Goal: Information Seeking & Learning: Learn about a topic

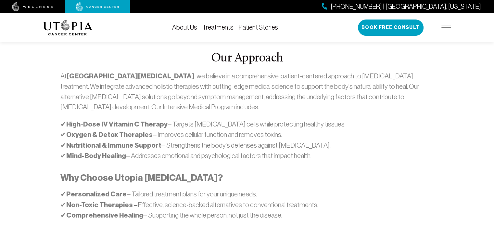
scroll to position [357, 0]
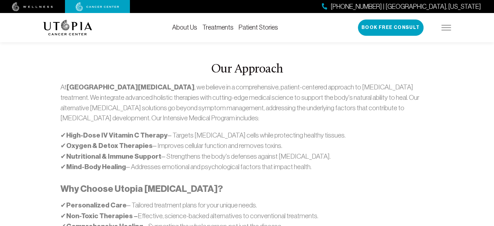
click at [364, 145] on p "✔ High-Dose IV Vitamin C Therapy – Targets [MEDICAL_DATA] cells while protectin…" at bounding box center [246, 151] width 373 height 42
click at [216, 27] on link "Treatments" at bounding box center [217, 27] width 31 height 7
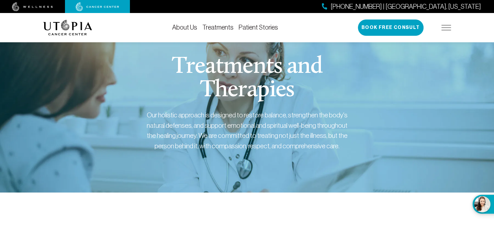
click at [184, 27] on link "About Us" at bounding box center [184, 27] width 25 height 7
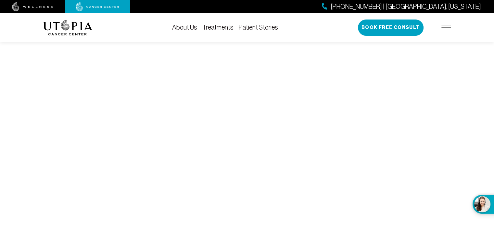
scroll to position [2565, 0]
click at [215, 27] on link "Treatments" at bounding box center [217, 27] width 31 height 7
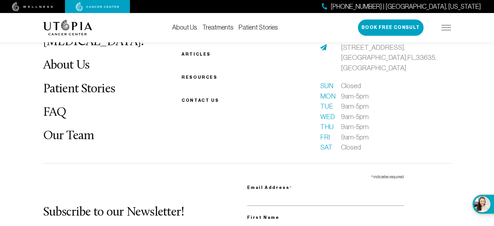
scroll to position [1853, 0]
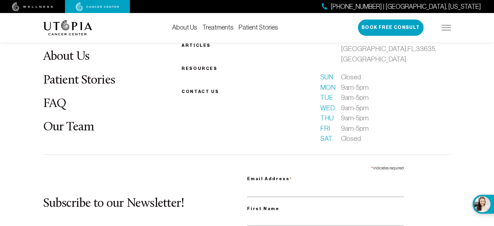
click at [54, 101] on link "FAQ" at bounding box center [54, 103] width 23 height 13
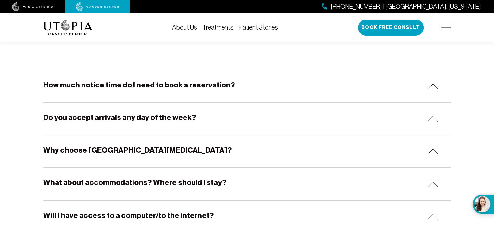
scroll to position [162, 0]
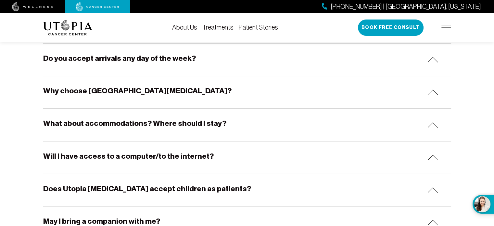
click at [188, 121] on h5 "What about accommodations? Where should I stay?" at bounding box center [134, 123] width 183 height 10
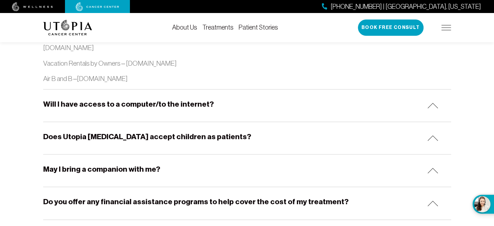
scroll to position [747, 0]
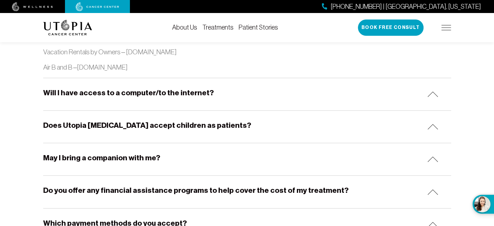
click at [129, 157] on h5 "May I bring a companion with me?" at bounding box center [101, 158] width 117 height 10
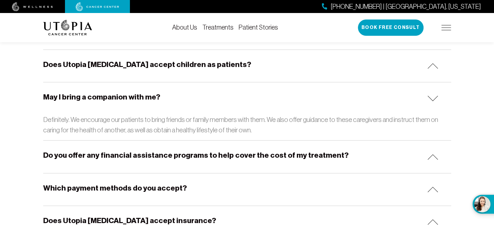
scroll to position [812, 0]
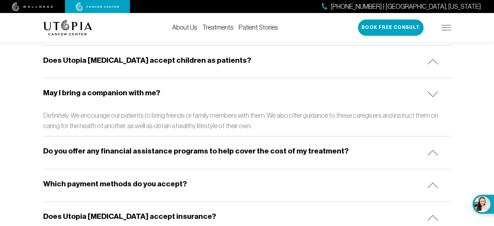
click at [137, 181] on h5 "Which payment methods do you accept?" at bounding box center [115, 184] width 144 height 10
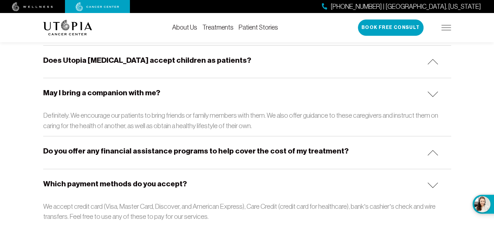
scroll to position [877, 0]
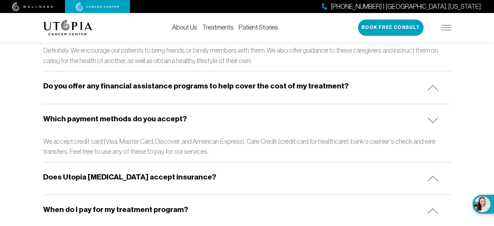
click at [141, 206] on h5 "When do I pay for my treatment program?" at bounding box center [115, 209] width 145 height 10
click at [163, 208] on h5 "When do I pay for my treatment program?" at bounding box center [115, 209] width 145 height 10
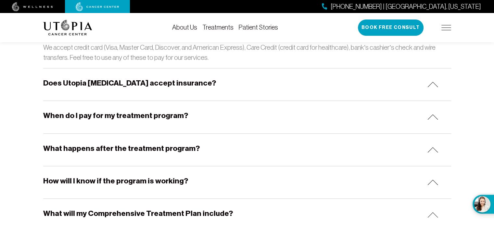
scroll to position [974, 0]
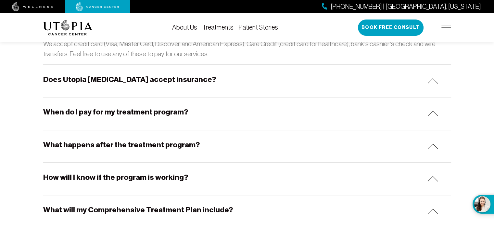
click at [147, 109] on h5 "When do I pay for my treatment program?" at bounding box center [115, 112] width 145 height 10
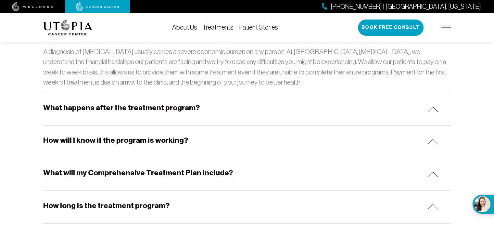
scroll to position [1071, 0]
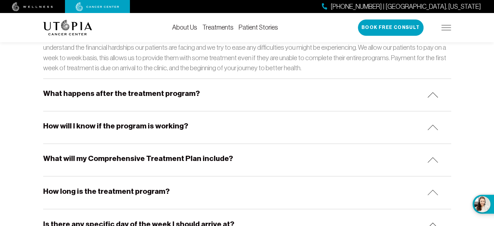
click at [168, 155] on h5 "What will my Comprehensive Treatment Plan include?" at bounding box center [138, 158] width 190 height 10
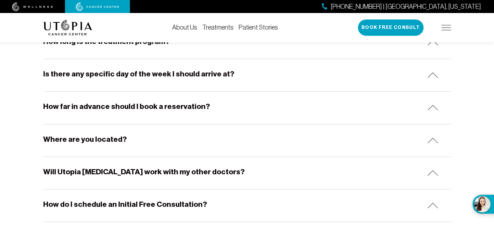
scroll to position [1299, 0]
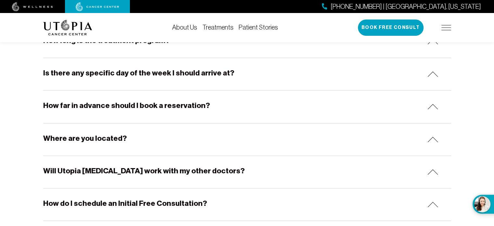
click at [81, 134] on h5 "Where are you located?" at bounding box center [84, 138] width 83 height 10
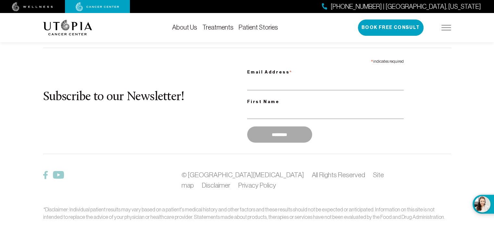
scroll to position [1705, 0]
